Goal: Task Accomplishment & Management: Use online tool/utility

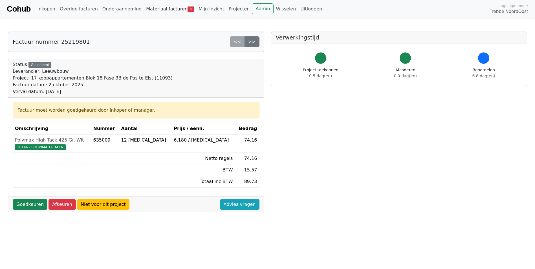
click at [164, 10] on link "Materiaal facturen 4" at bounding box center [170, 8] width 52 height 11
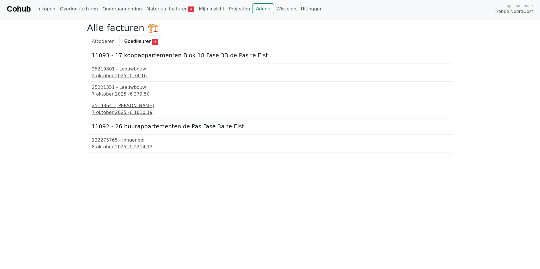
click at [123, 109] on div "2519364 - [PERSON_NAME]" at bounding box center [270, 105] width 356 height 7
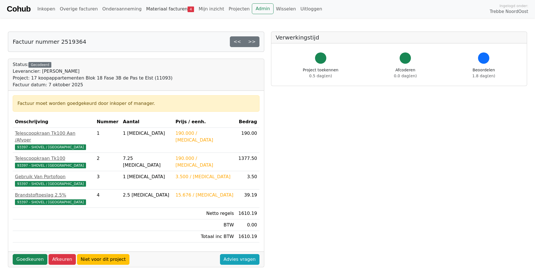
click at [156, 5] on link "Materiaal facturen 4" at bounding box center [170, 8] width 52 height 11
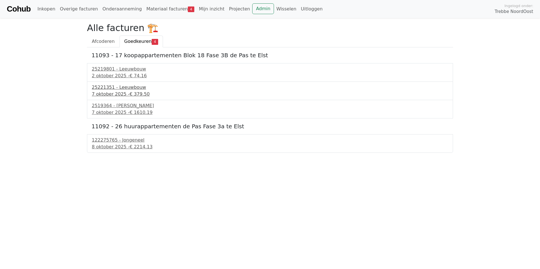
click at [111, 92] on div "7 oktober 2025 - € 379.50" at bounding box center [270, 94] width 356 height 7
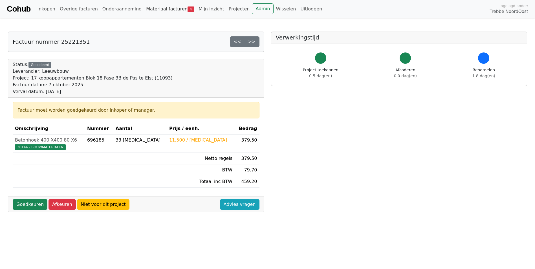
click at [153, 10] on link "Materiaal facturen 4" at bounding box center [170, 8] width 52 height 11
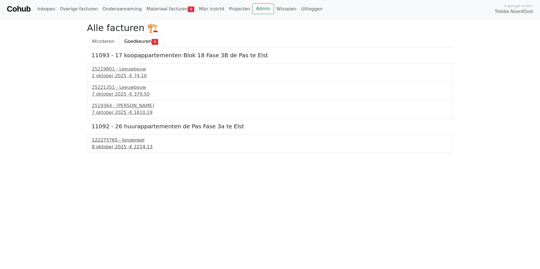
click at [115, 143] on div "122275765 - Jongeneel" at bounding box center [270, 140] width 356 height 7
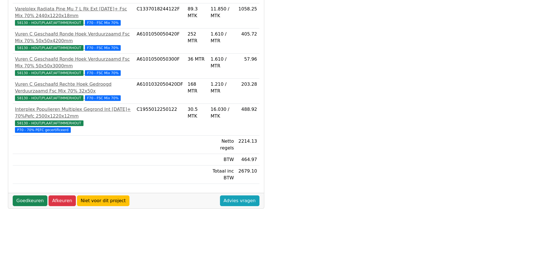
scroll to position [149, 0]
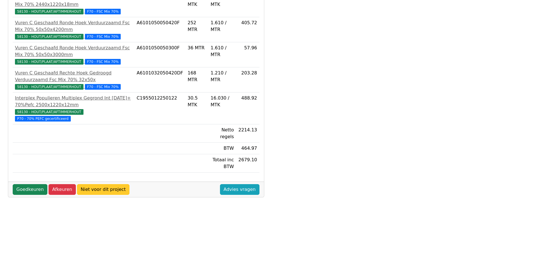
click at [93, 186] on link "Niet voor dit project" at bounding box center [103, 189] width 52 height 11
